Goal: Navigation & Orientation: Understand site structure

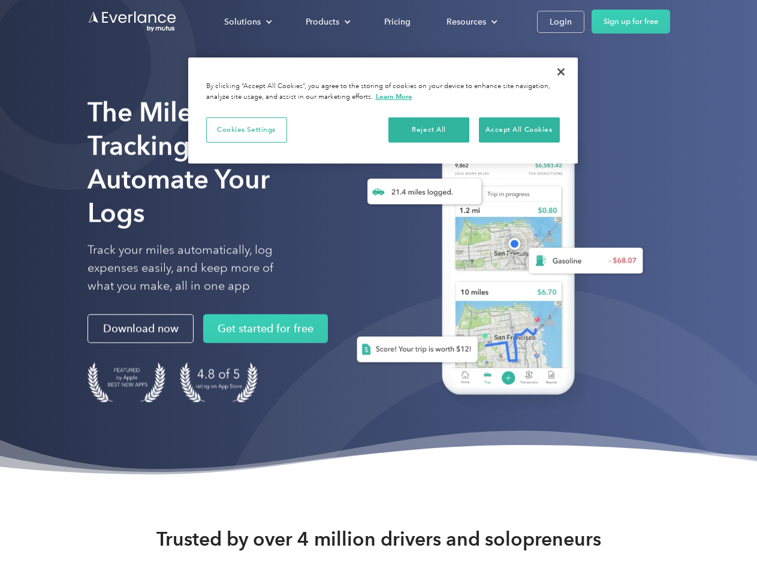
click at [248, 22] on div "Solutions" at bounding box center [242, 21] width 37 height 15
click at [327, 22] on div "Products" at bounding box center [323, 21] width 34 height 15
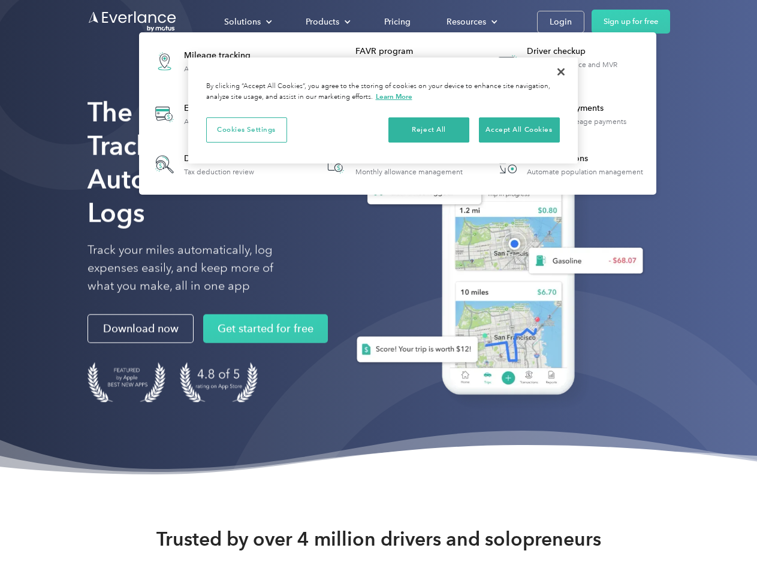
click at [470, 22] on div "Resources" at bounding box center [466, 21] width 40 height 15
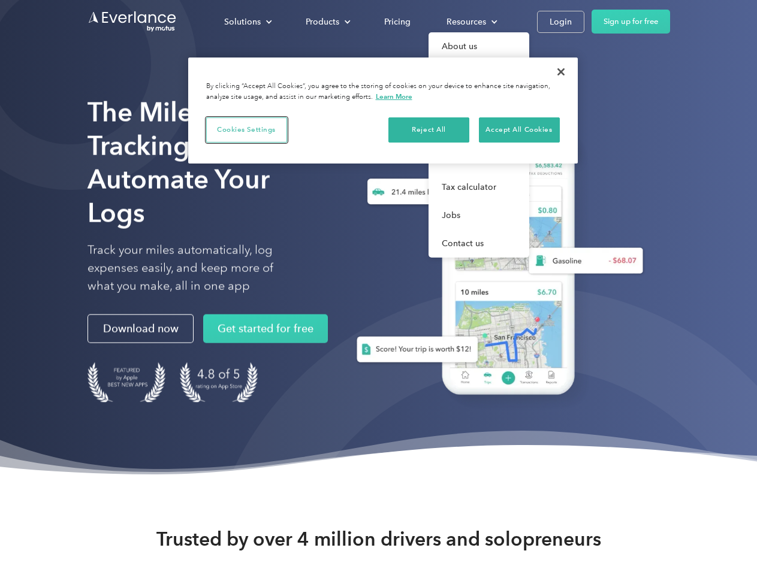
click at [246, 129] on button "Cookies Settings" at bounding box center [246, 129] width 81 height 25
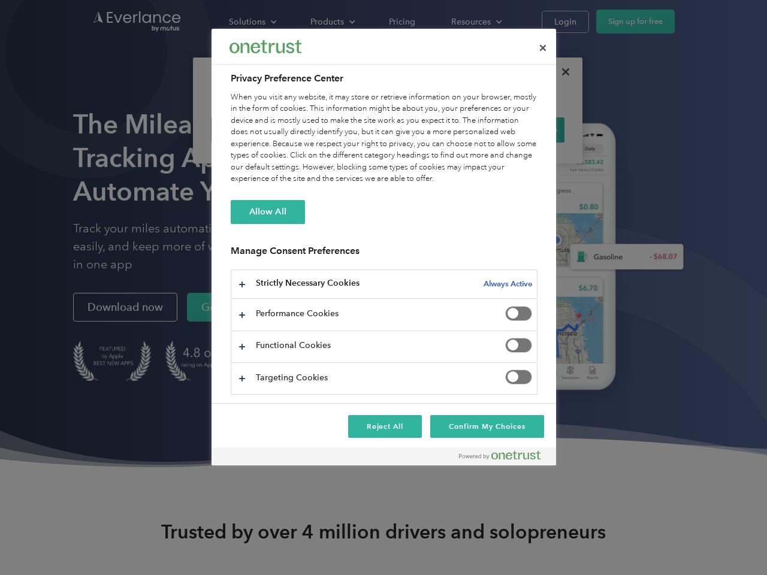
click at [429, 129] on div "When you visit any website, it may store or retrieve information on your browse…" at bounding box center [384, 138] width 307 height 93
click at [519, 129] on div "When you visit any website, it may store or retrieve information on your browse…" at bounding box center [384, 138] width 307 height 93
click at [561, 72] on div at bounding box center [383, 287] width 767 height 575
